Goal: Find specific page/section: Find specific page/section

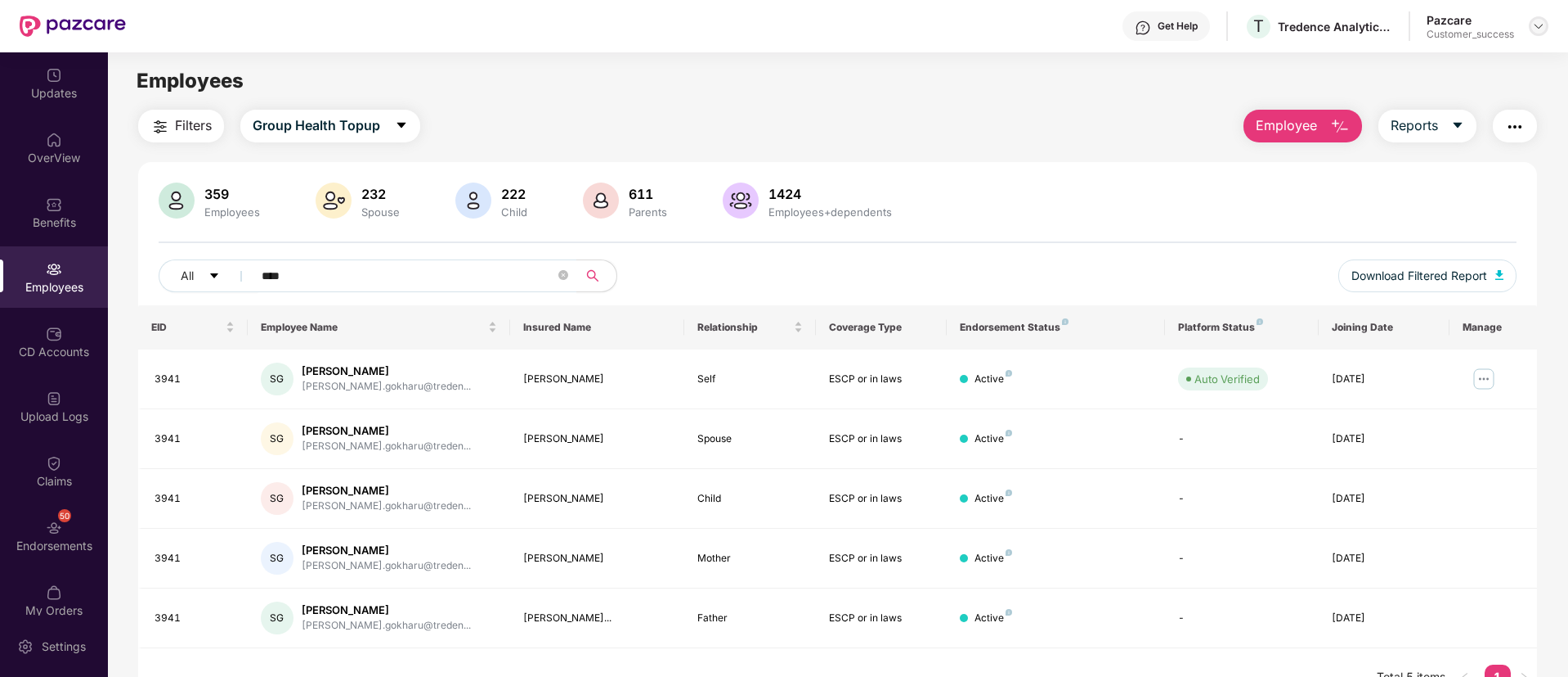
click at [1530, 29] on div at bounding box center [1539, 26] width 19 height 19
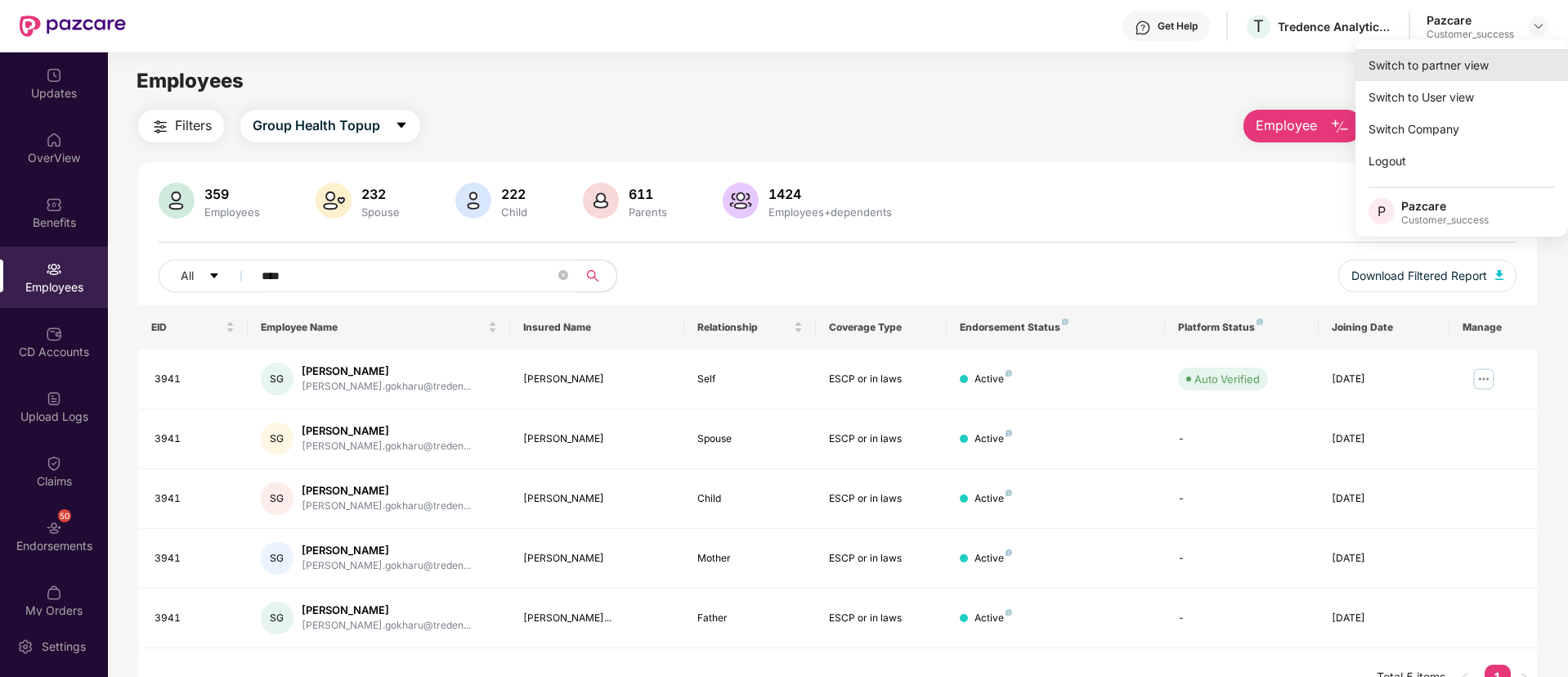
click at [1466, 58] on div "Switch to partner view" at bounding box center [1462, 65] width 213 height 32
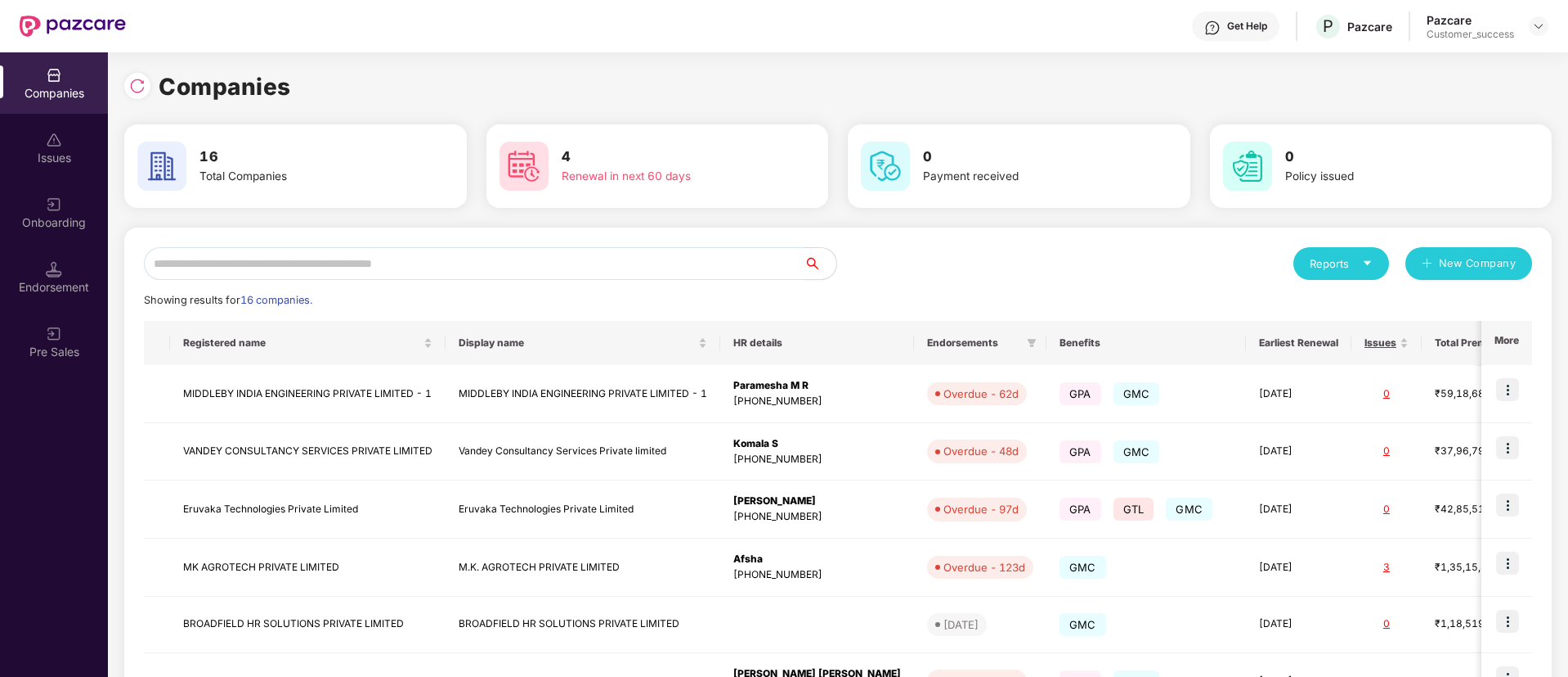
click at [325, 257] on input "text" at bounding box center [474, 263] width 660 height 33
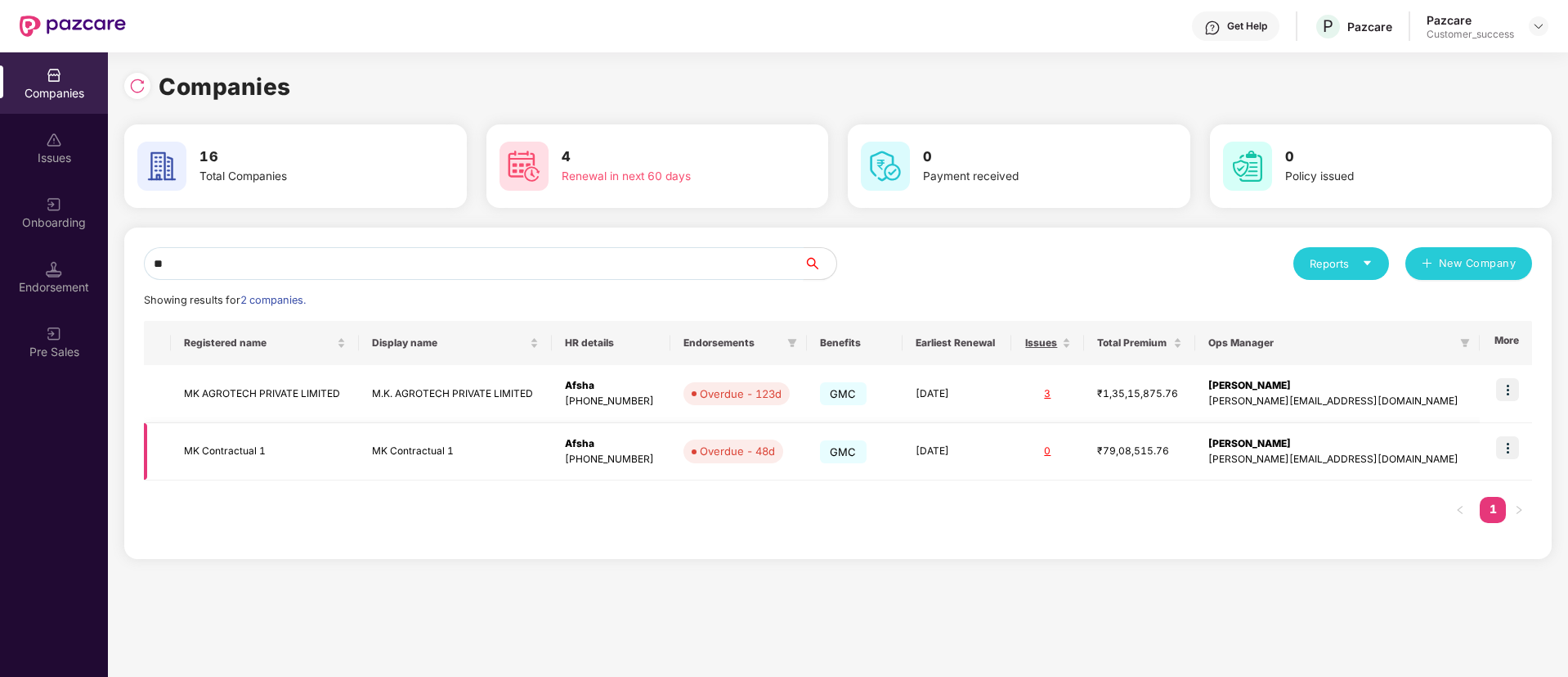
type input "**"
click at [1504, 447] on img at bounding box center [1508, 448] width 23 height 23
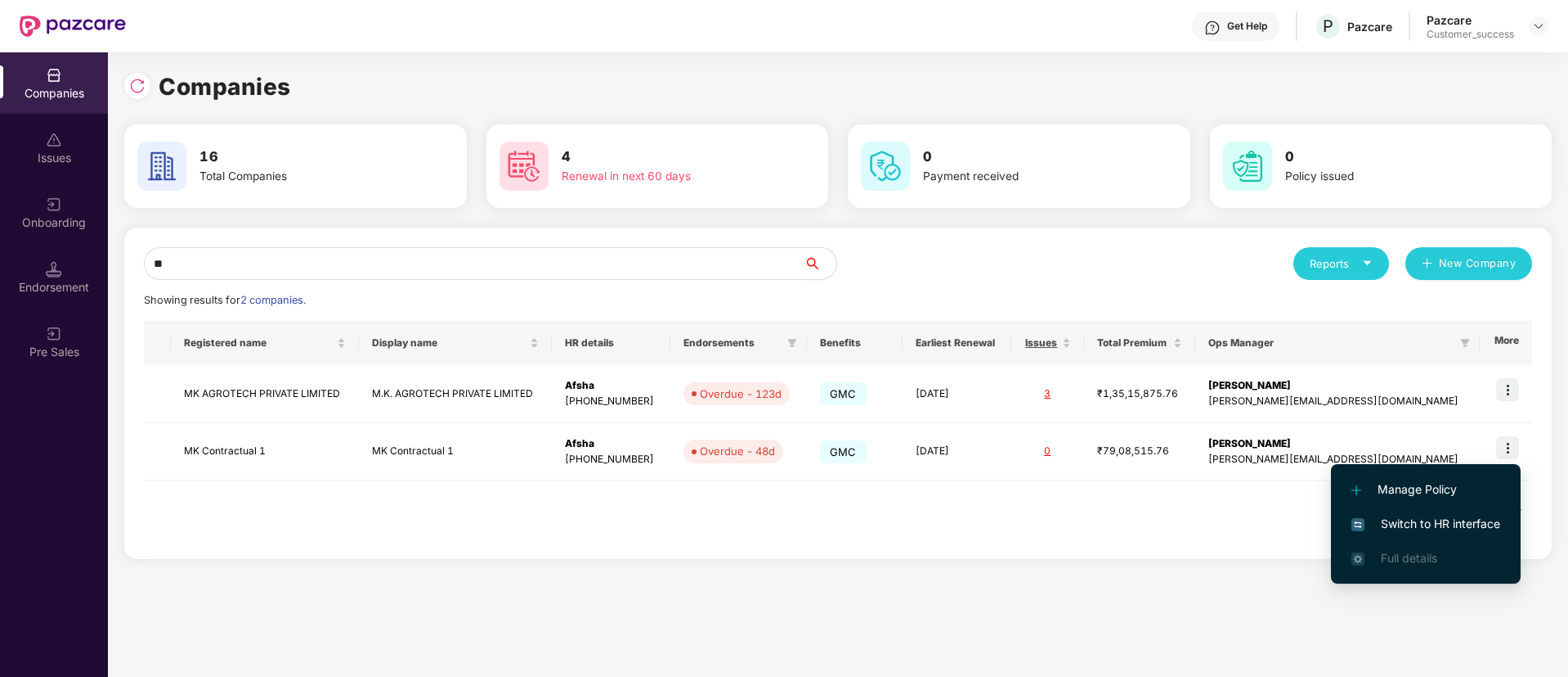
click at [1381, 513] on li "Switch to HR interface" at bounding box center [1426, 524] width 189 height 35
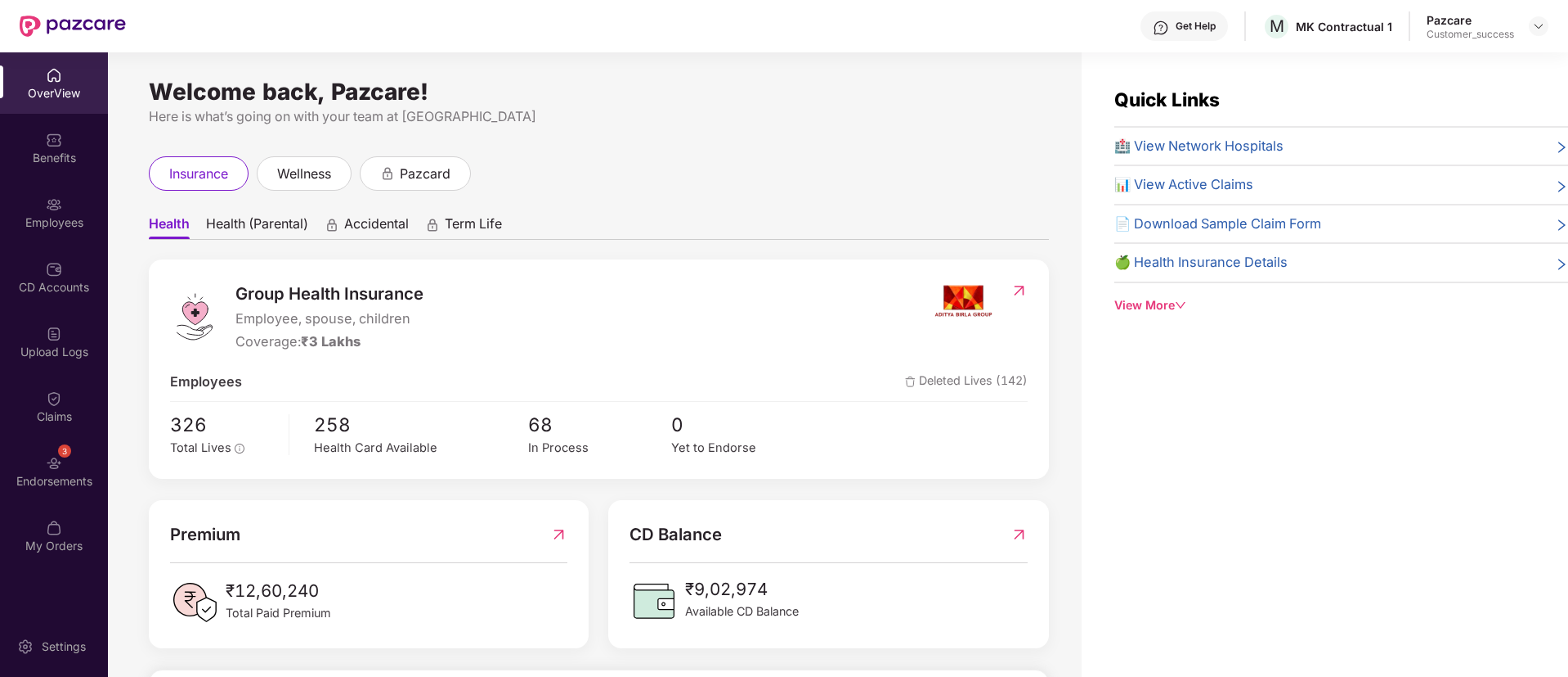
click at [1208, 149] on span "🏥 View Network Hospitals" at bounding box center [1199, 146] width 169 height 21
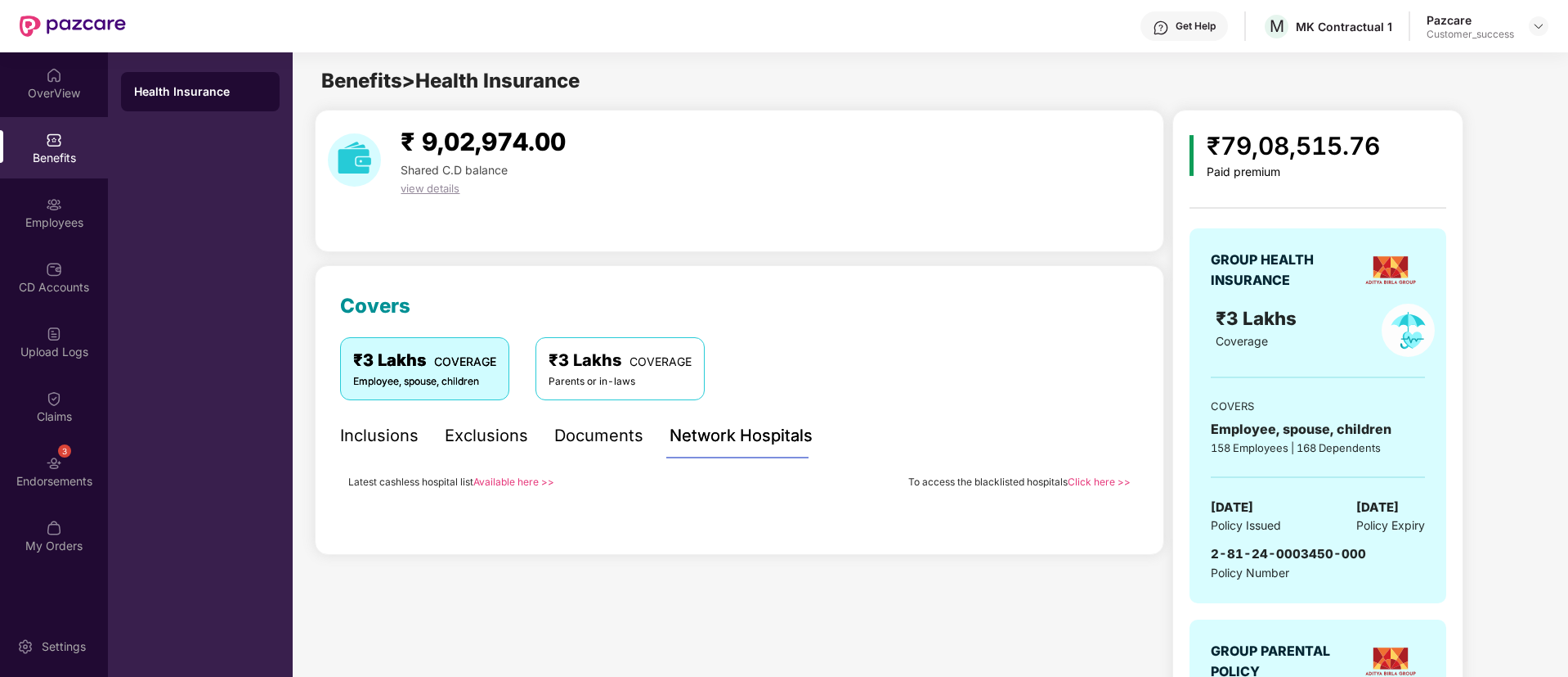
click at [507, 482] on link "Available here >>" at bounding box center [514, 481] width 81 height 13
click at [1534, 22] on img at bounding box center [1539, 26] width 14 height 14
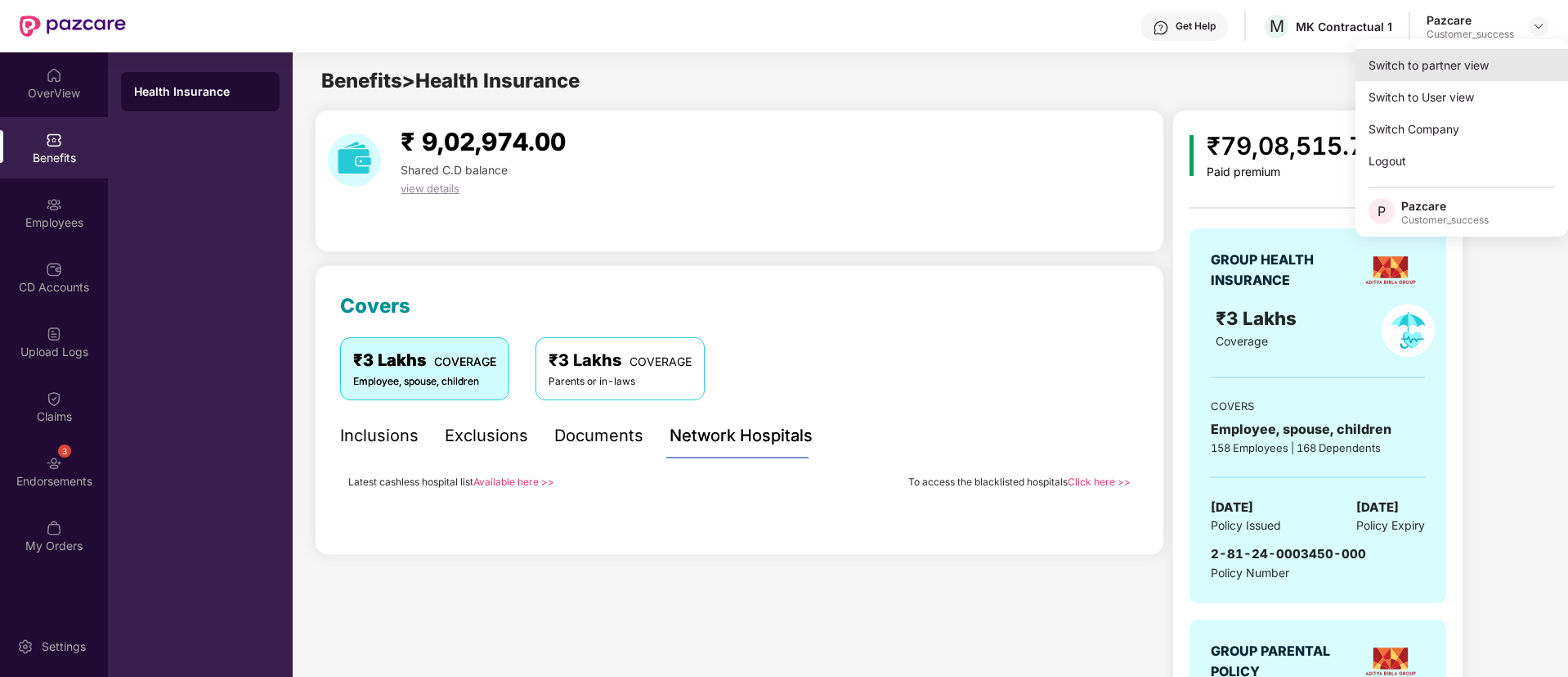
drag, startPoint x: 1540, startPoint y: 30, endPoint x: 1403, endPoint y: 66, distance: 141.7
click at [1403, 66] on div "Switch to partner view" at bounding box center [1462, 65] width 213 height 32
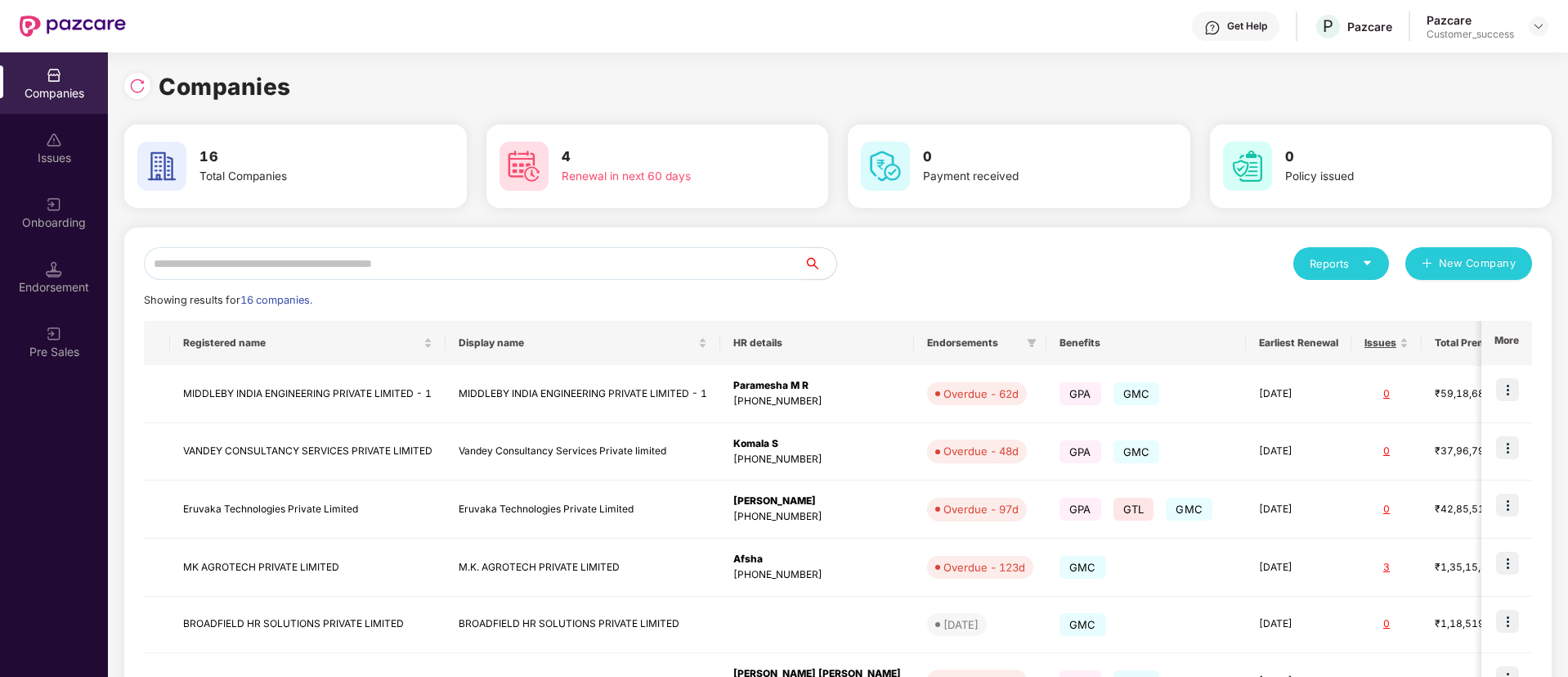
click at [596, 257] on input "text" at bounding box center [474, 263] width 660 height 33
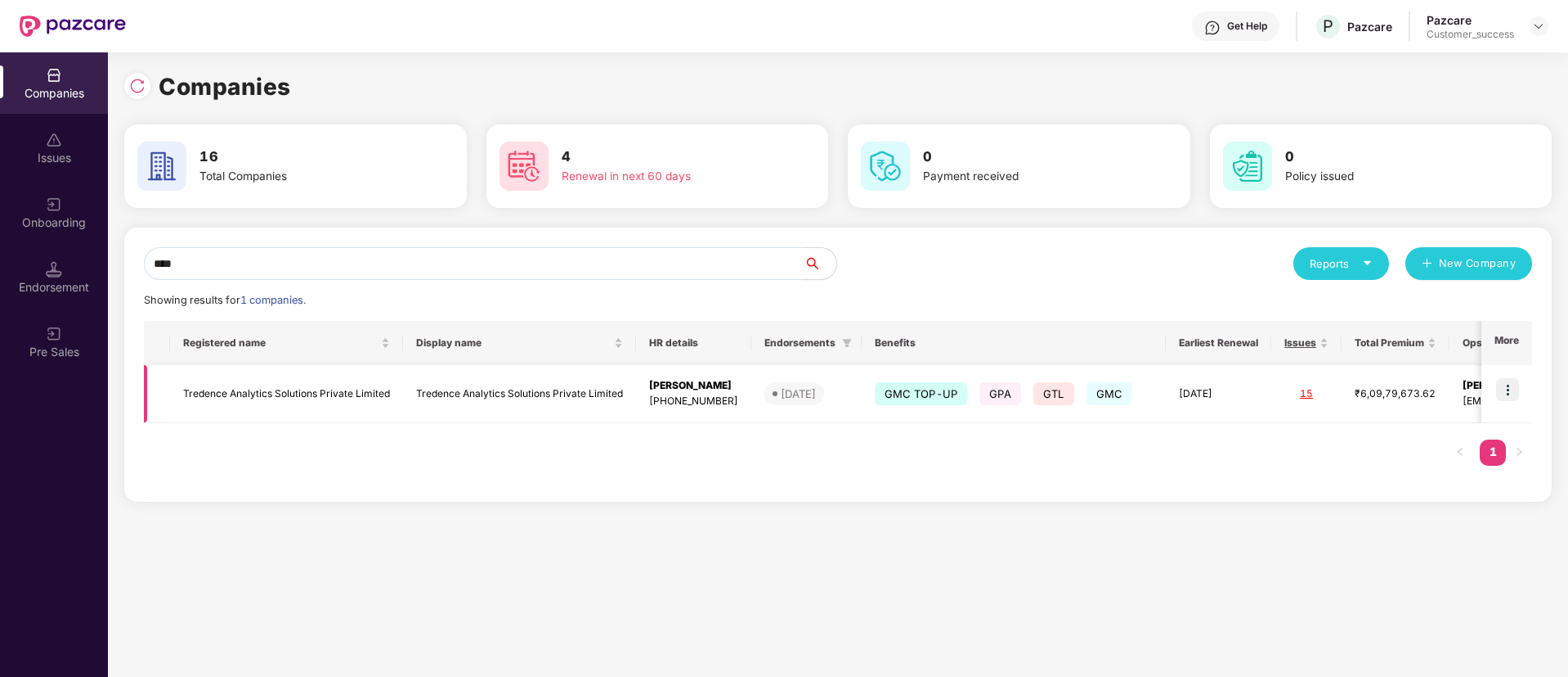
type input "****"
click at [1509, 396] on img at bounding box center [1508, 390] width 23 height 23
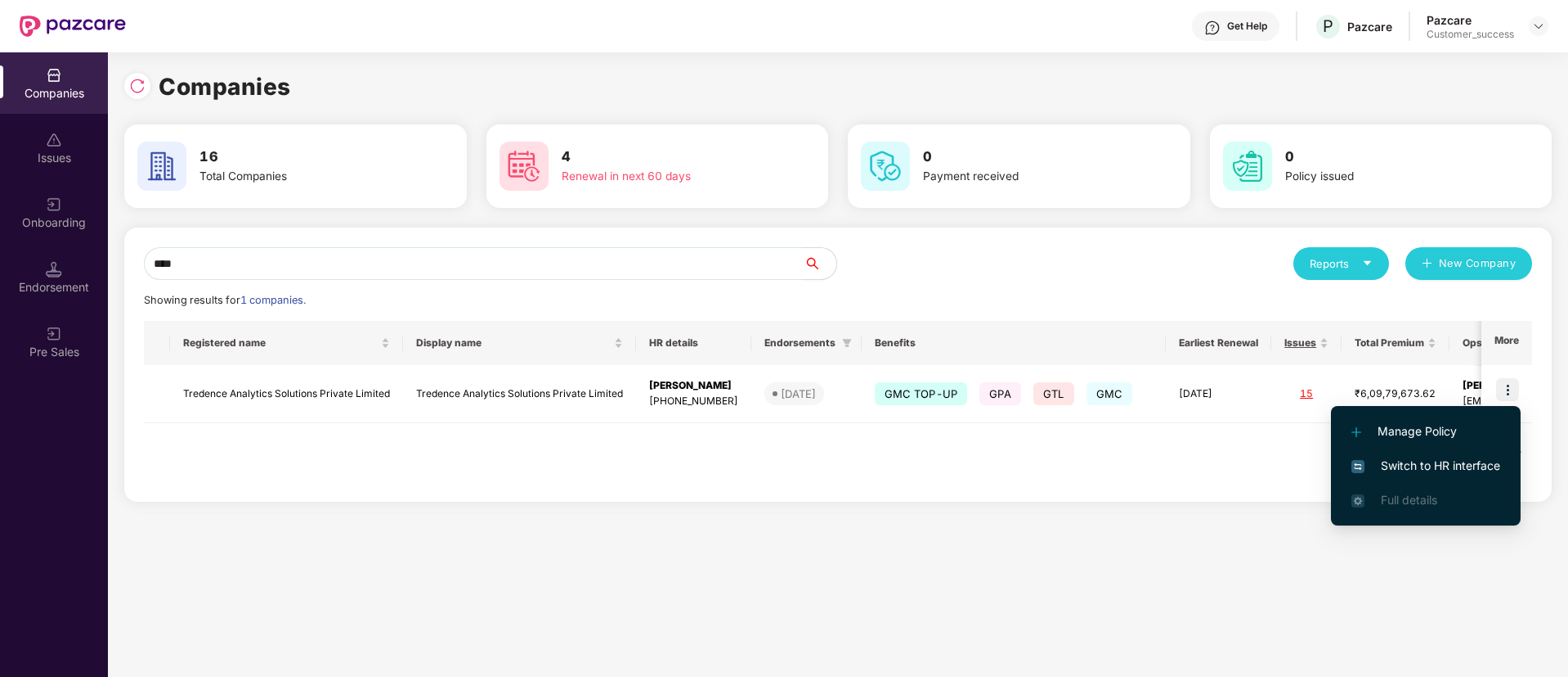
click at [1416, 459] on span "Switch to HR interface" at bounding box center [1426, 465] width 149 height 18
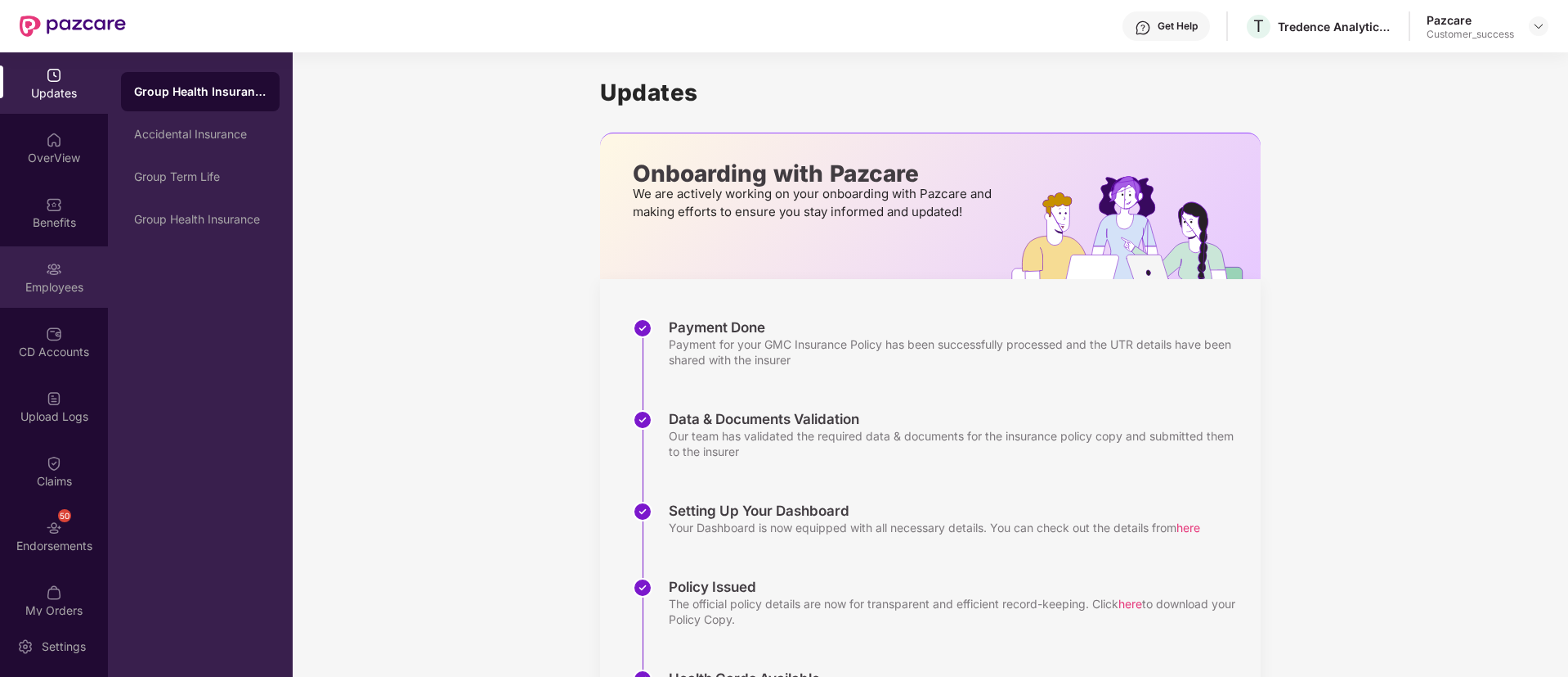
click at [21, 277] on div "Employees" at bounding box center [54, 277] width 108 height 61
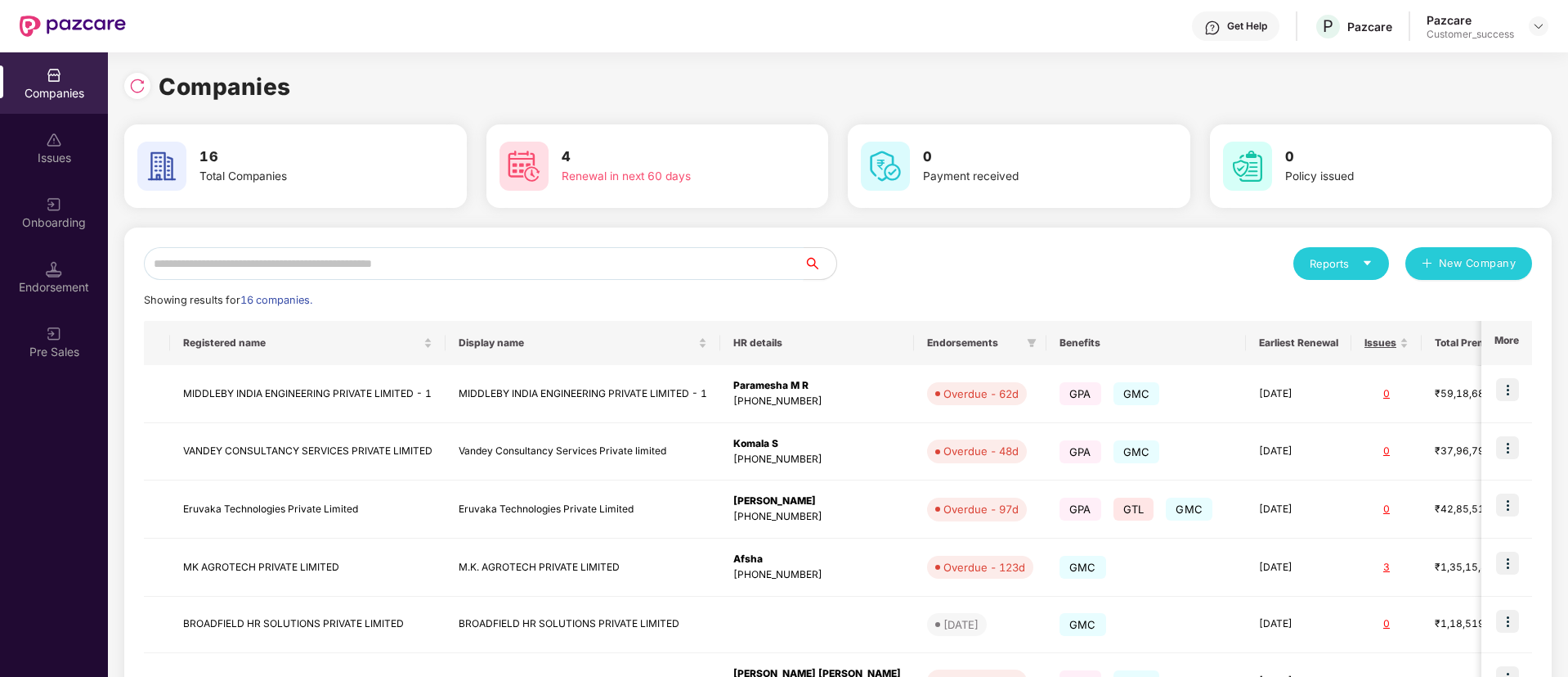
click at [449, 259] on input "text" at bounding box center [474, 263] width 660 height 33
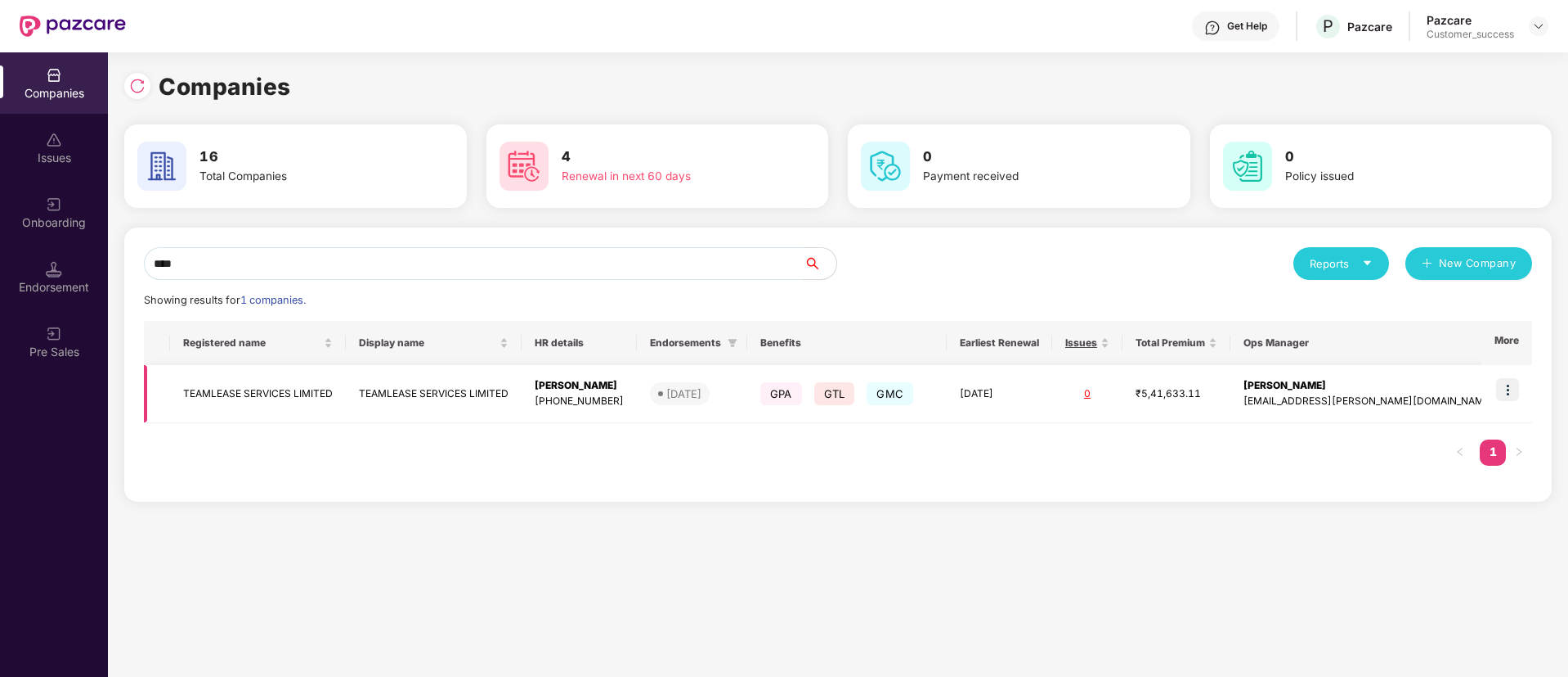
type input "****"
click at [483, 417] on td "TEAMLEASE SERVICES LIMITED" at bounding box center [434, 394] width 176 height 58
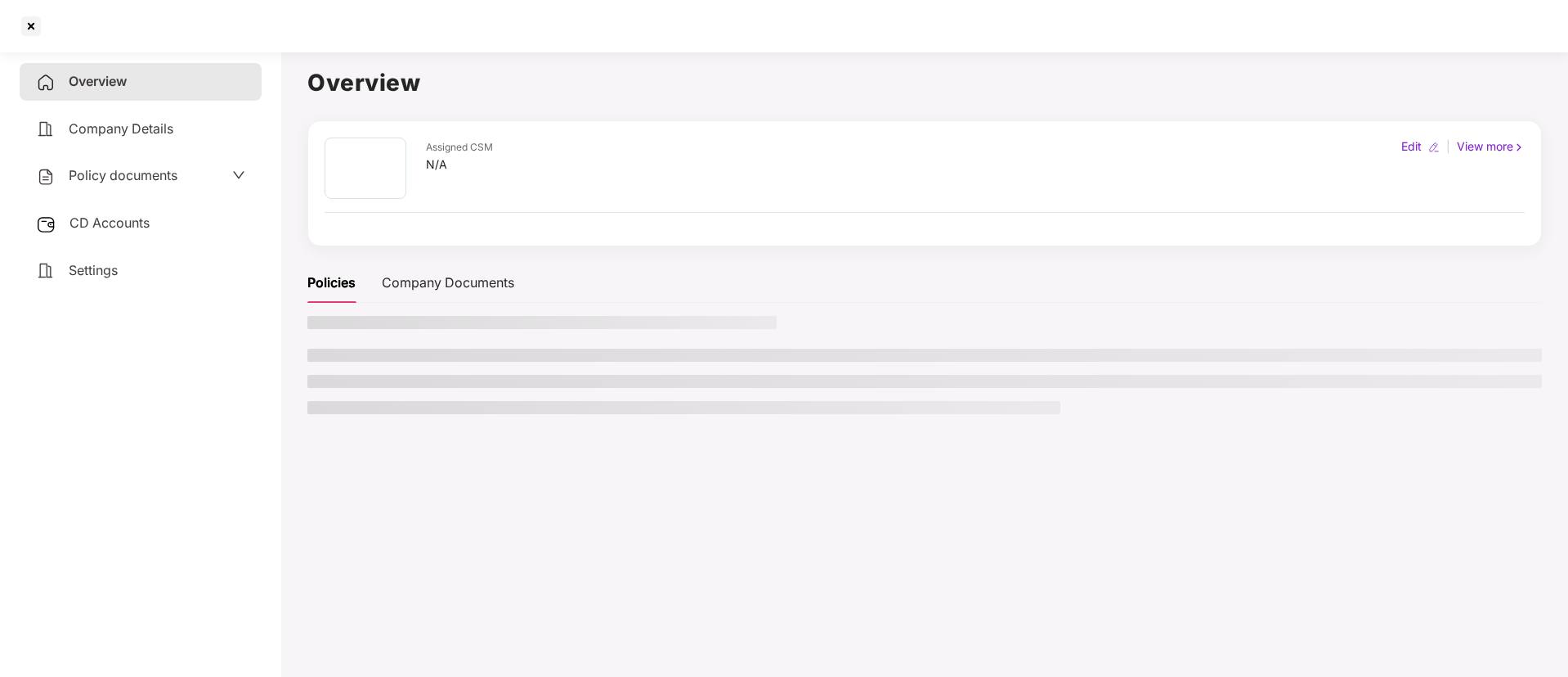
click at [483, 417] on div at bounding box center [924, 370] width 1234 height 109
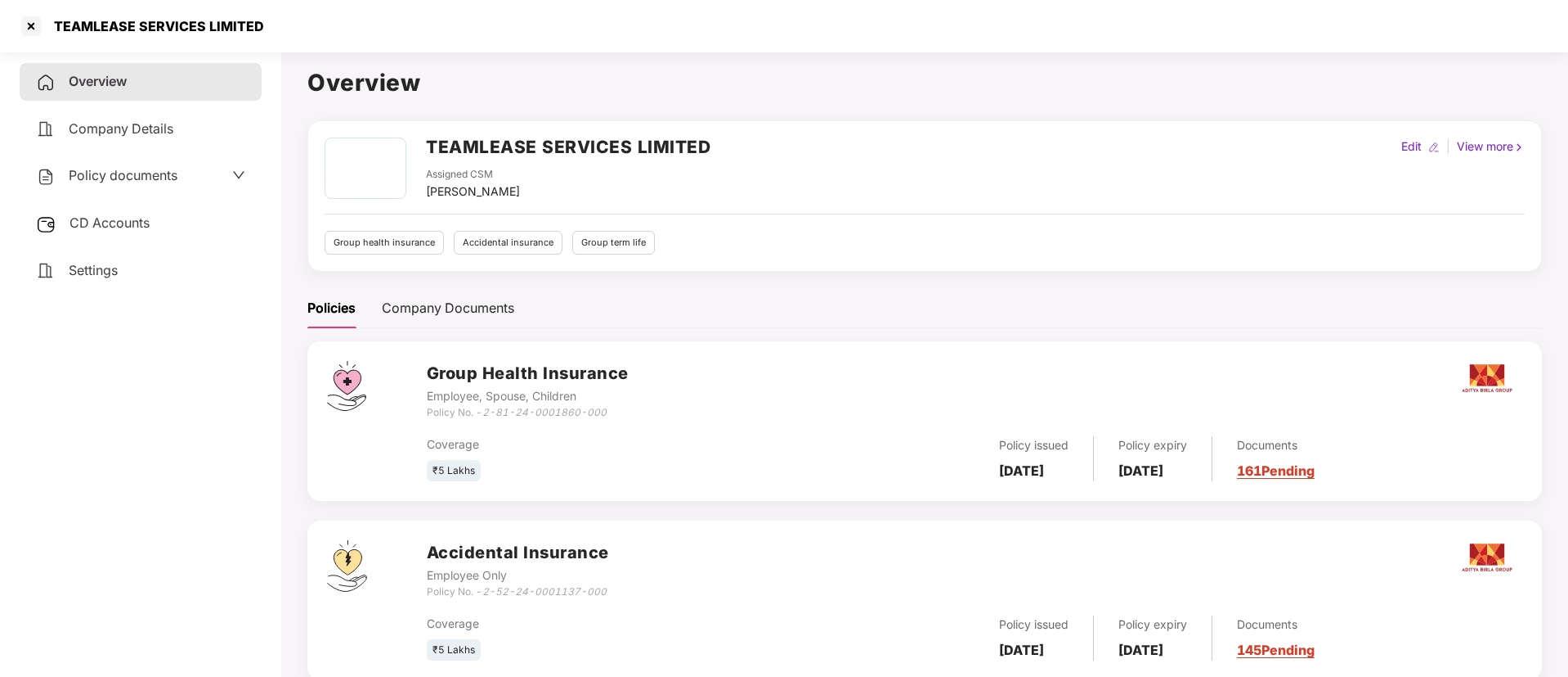
click at [146, 181] on span "Policy documents" at bounding box center [123, 175] width 109 height 16
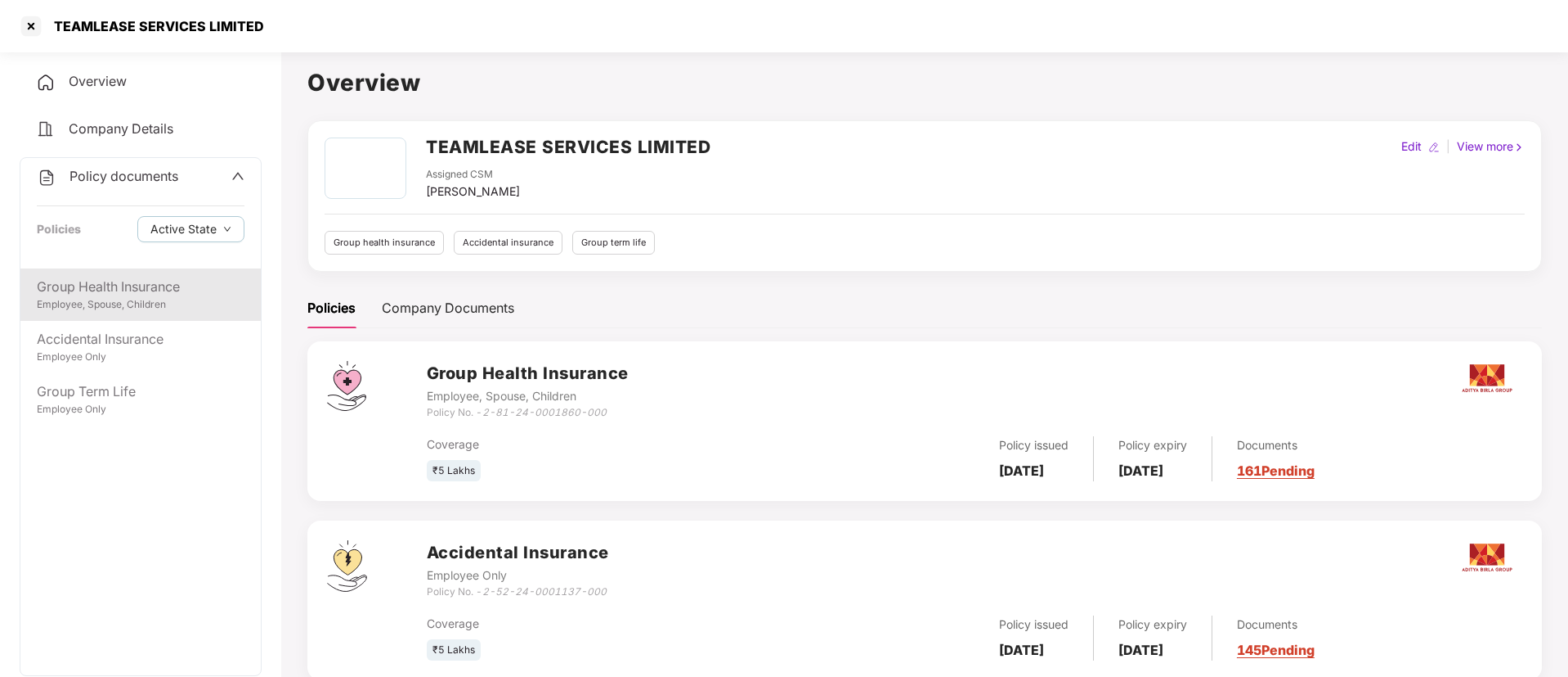
click at [102, 309] on div "Employee, Spouse, Children" at bounding box center [140, 305] width 208 height 15
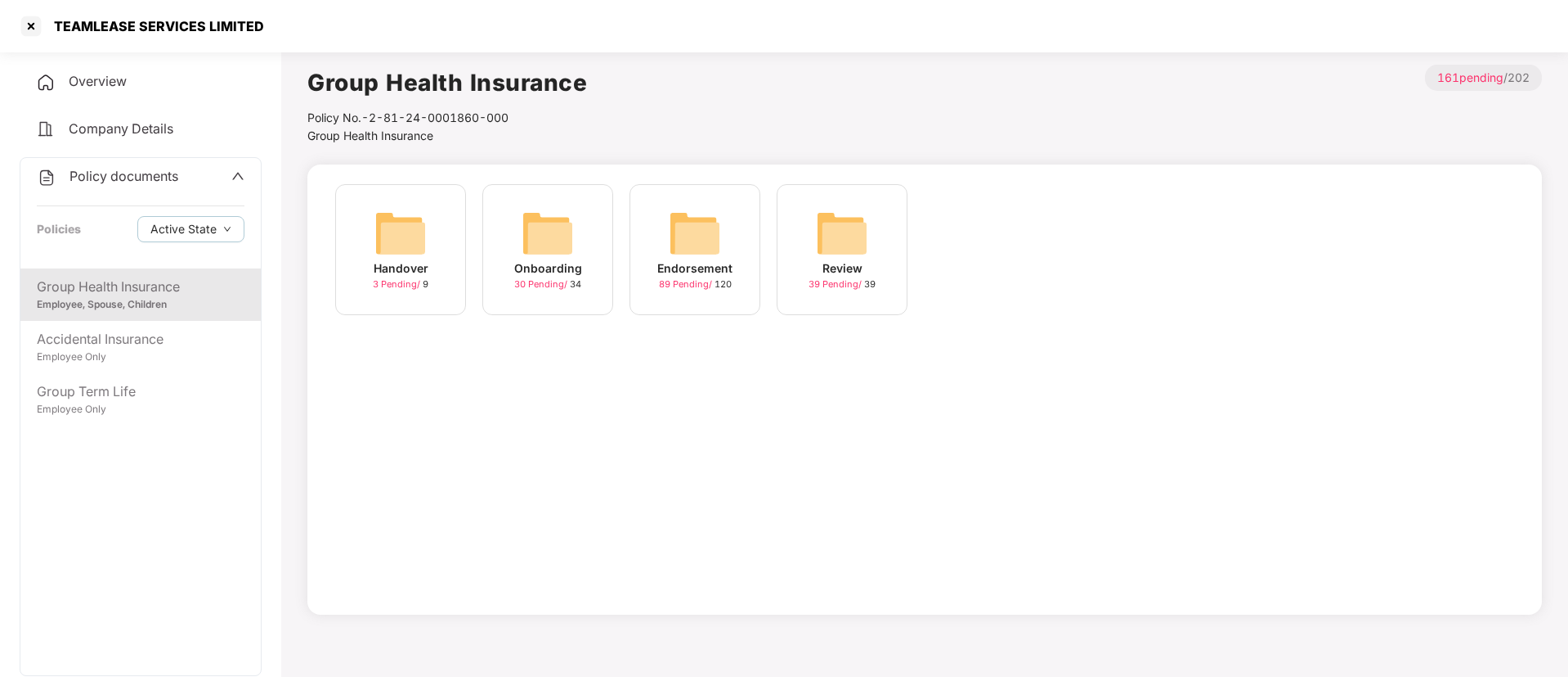
click at [386, 236] on img at bounding box center [400, 233] width 52 height 52
click at [526, 243] on img at bounding box center [548, 233] width 52 height 52
